Goal: Find specific page/section: Find specific page/section

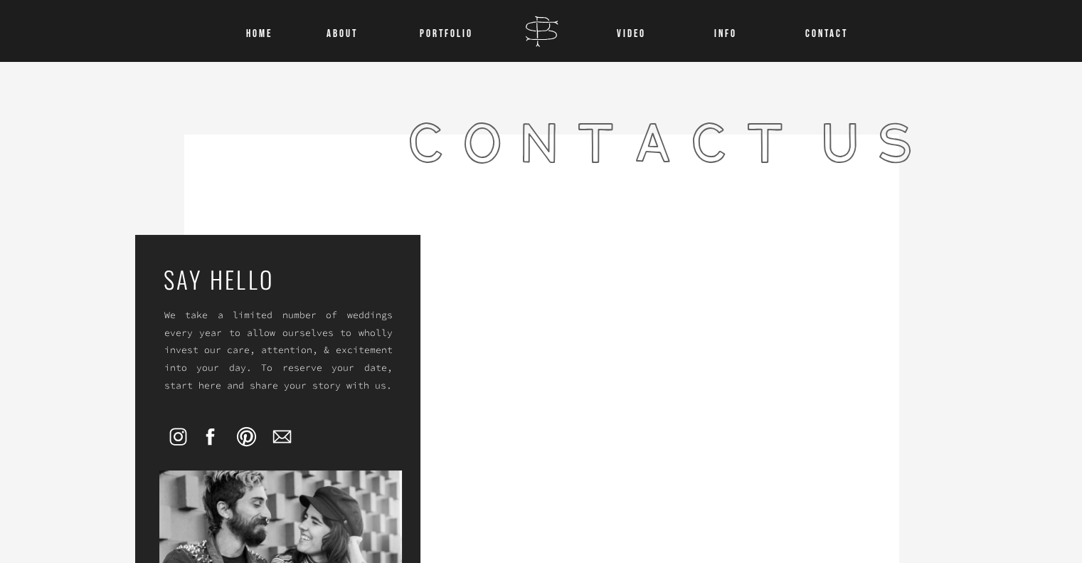
click at [735, 33] on nav "INFO" at bounding box center [726, 30] width 52 height 18
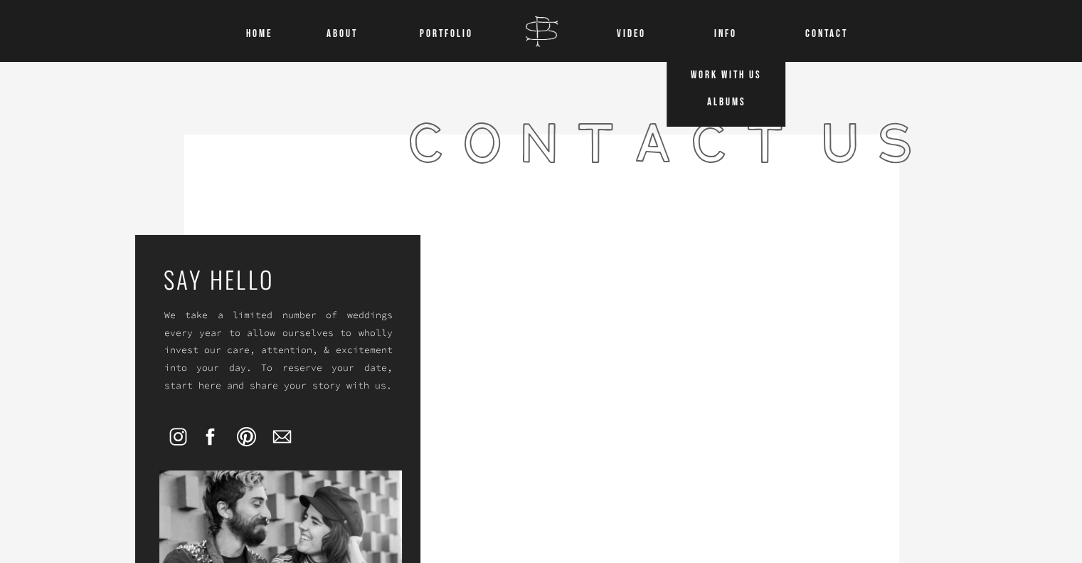
click at [740, 76] on nav "WORK WITH US" at bounding box center [726, 72] width 91 height 18
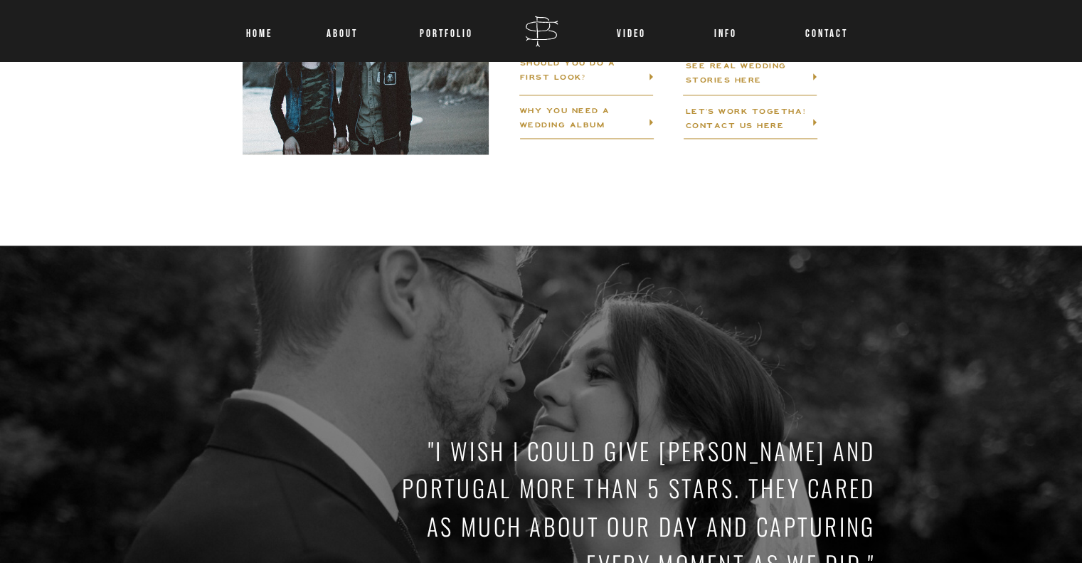
scroll to position [2055, 0]
